Goal: Information Seeking & Learning: Learn about a topic

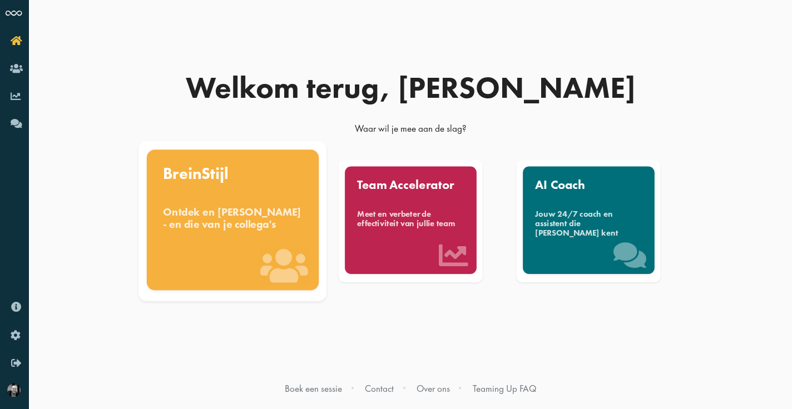
click at [248, 224] on div "Ontdek en benut jouw denkstijl - en die van je collega's" at bounding box center [233, 218] width 140 height 24
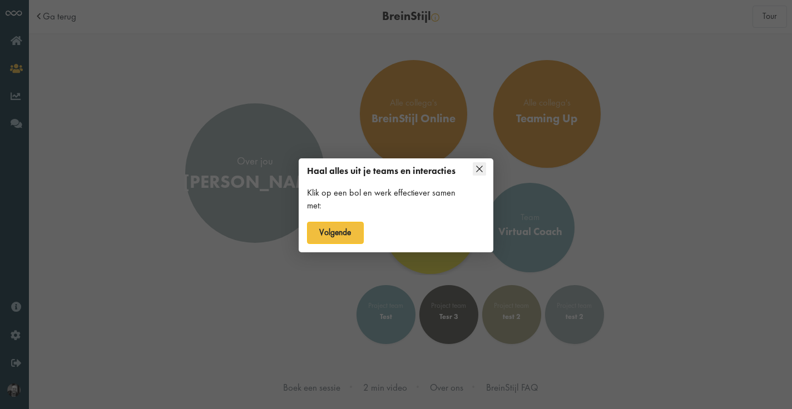
click at [448, 230] on div "Haal alles uit je teams en interacties Klik op een bol en werk effectiever same…" at bounding box center [396, 207] width 195 height 90
click at [481, 166] on icon at bounding box center [479, 168] width 13 height 13
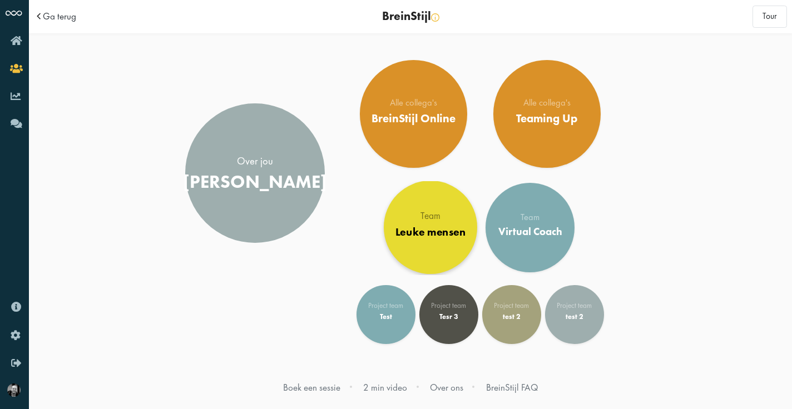
click at [434, 228] on div "Leuke mensen" at bounding box center [431, 232] width 70 height 13
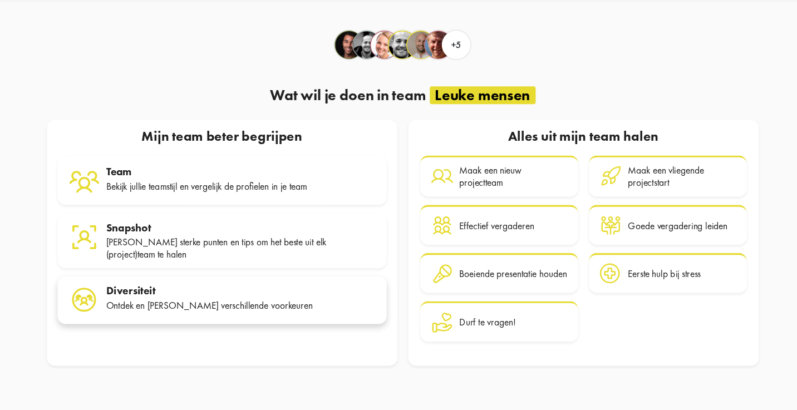
click at [153, 283] on div "Diversiteit" at bounding box center [271, 288] width 236 height 11
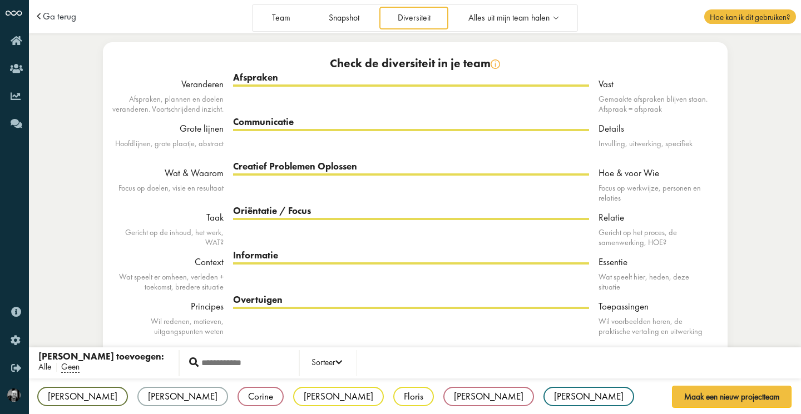
click at [43, 365] on span "Alle" at bounding box center [44, 368] width 13 height 12
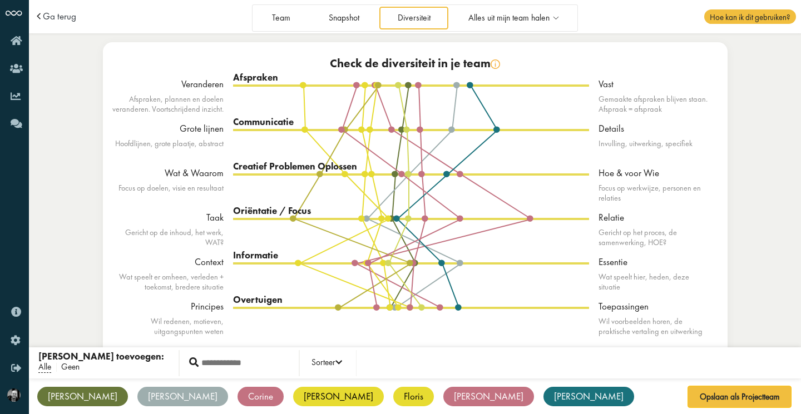
click at [74, 366] on span "Geen" at bounding box center [70, 368] width 18 height 12
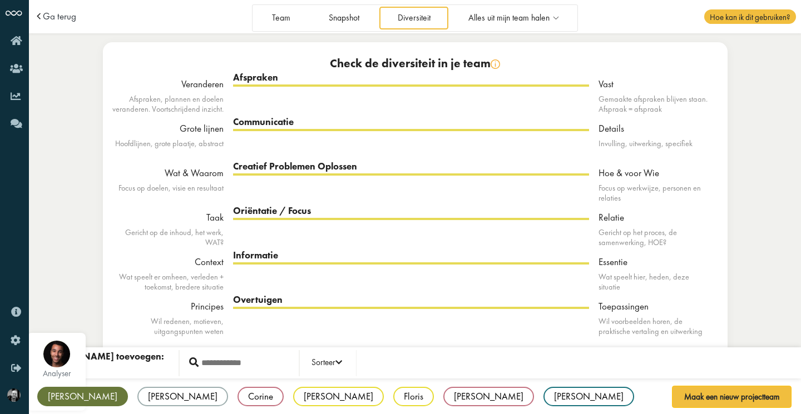
click at [60, 395] on div "[PERSON_NAME]" at bounding box center [82, 396] width 91 height 19
